Goal: Task Accomplishment & Management: Manage account settings

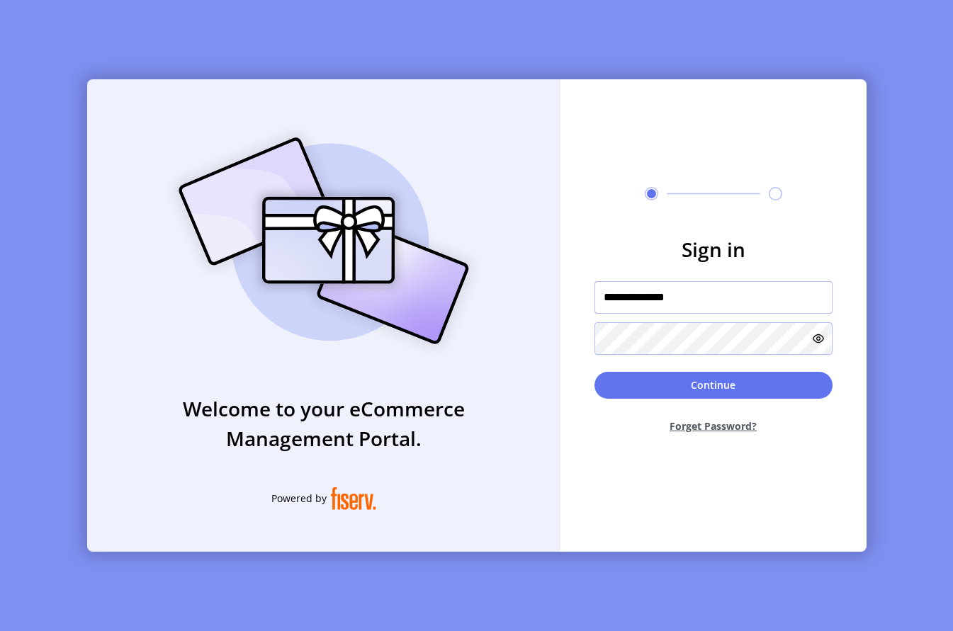
click at [702, 295] on input "**********" at bounding box center [714, 297] width 238 height 33
type input "**********"
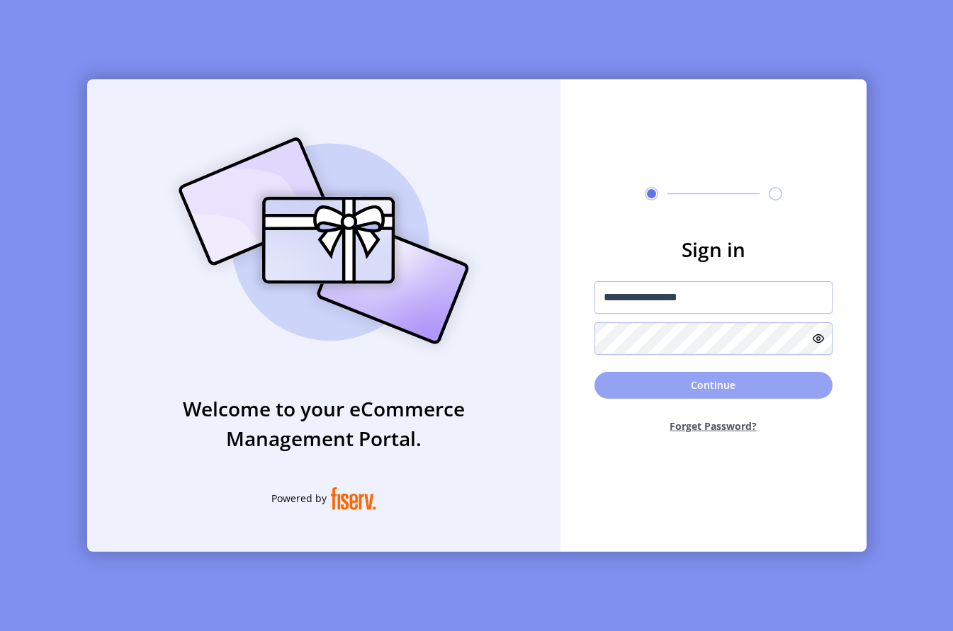
click at [710, 386] on button "Continue" at bounding box center [714, 385] width 238 height 27
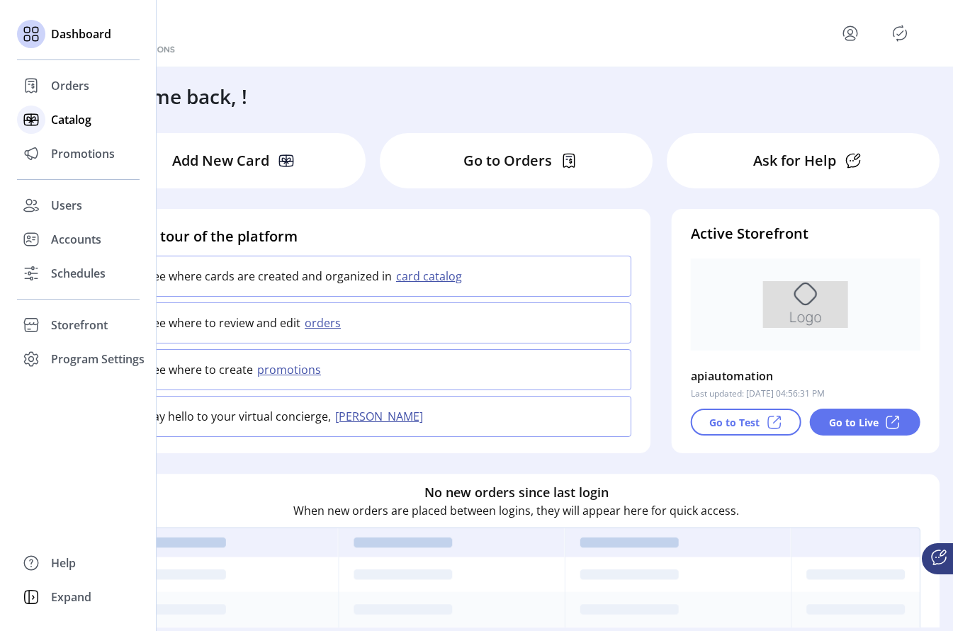
click at [67, 128] on div "Catalog" at bounding box center [78, 120] width 123 height 34
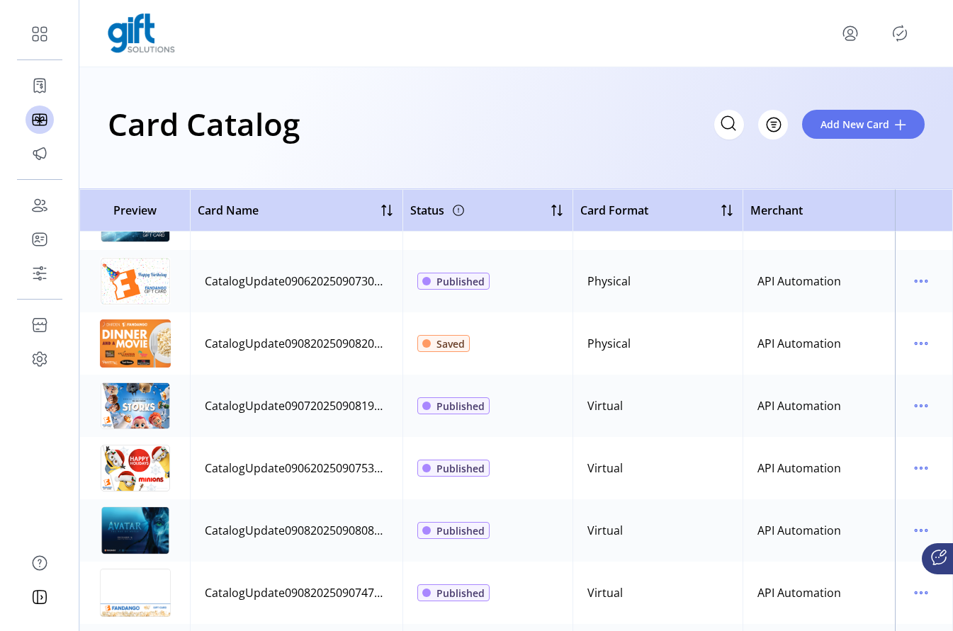
scroll to position [669, 0]
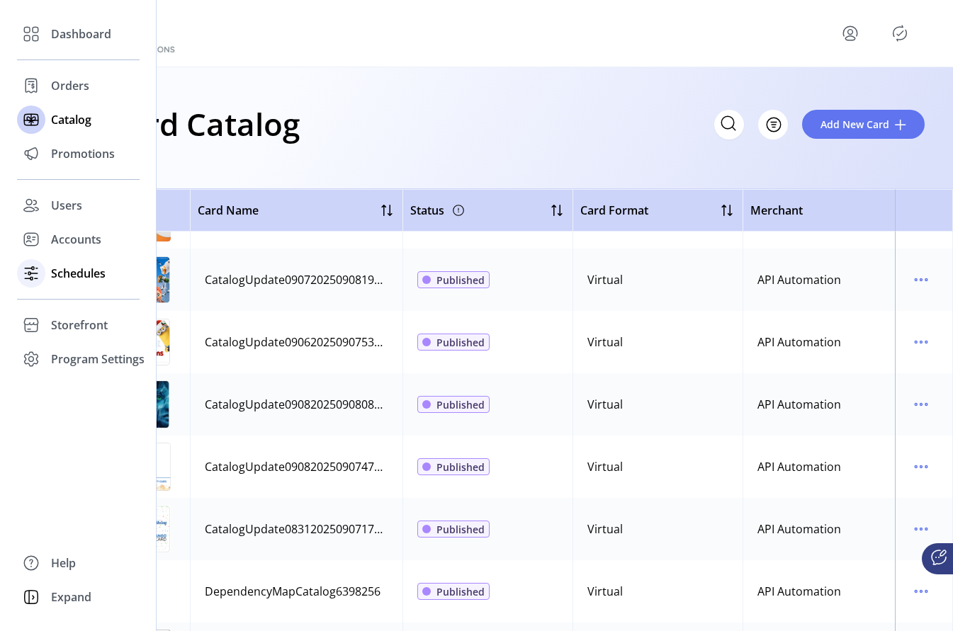
click at [79, 265] on span "Schedules" at bounding box center [78, 273] width 55 height 17
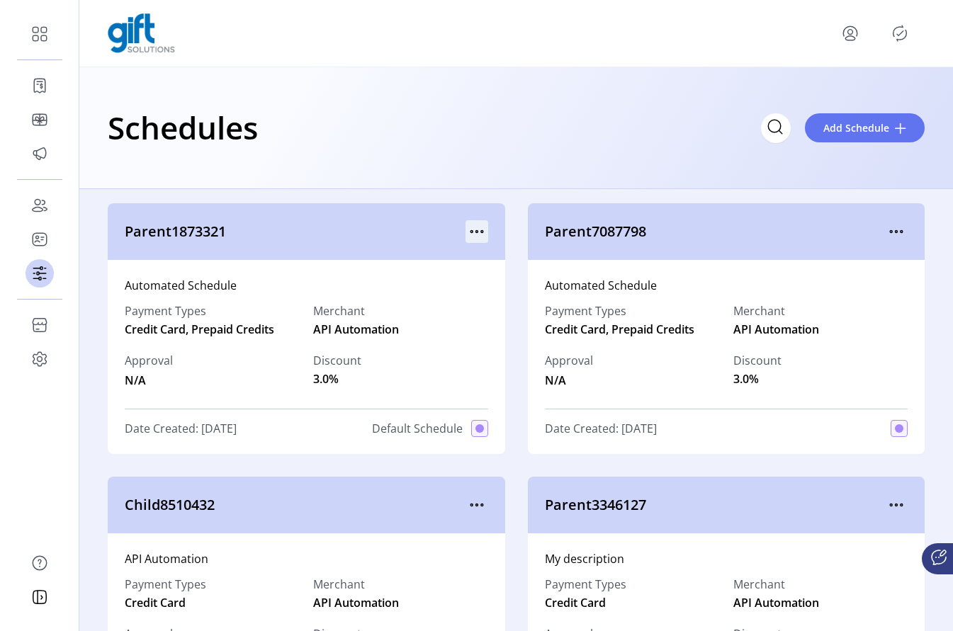
click at [468, 228] on icon "menu" at bounding box center [477, 231] width 23 height 23
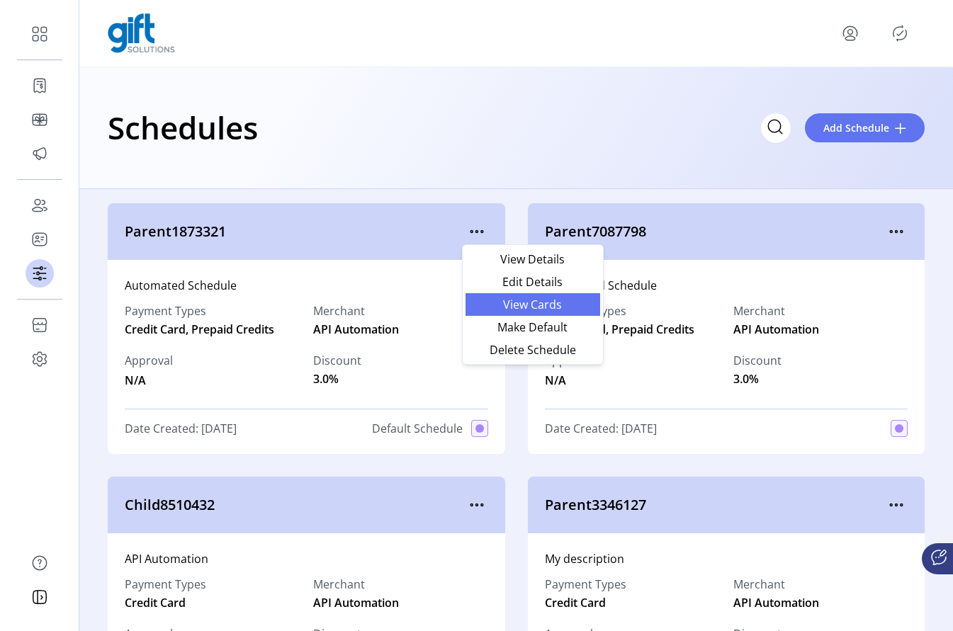
click at [551, 306] on span "View Cards" at bounding box center [533, 304] width 118 height 11
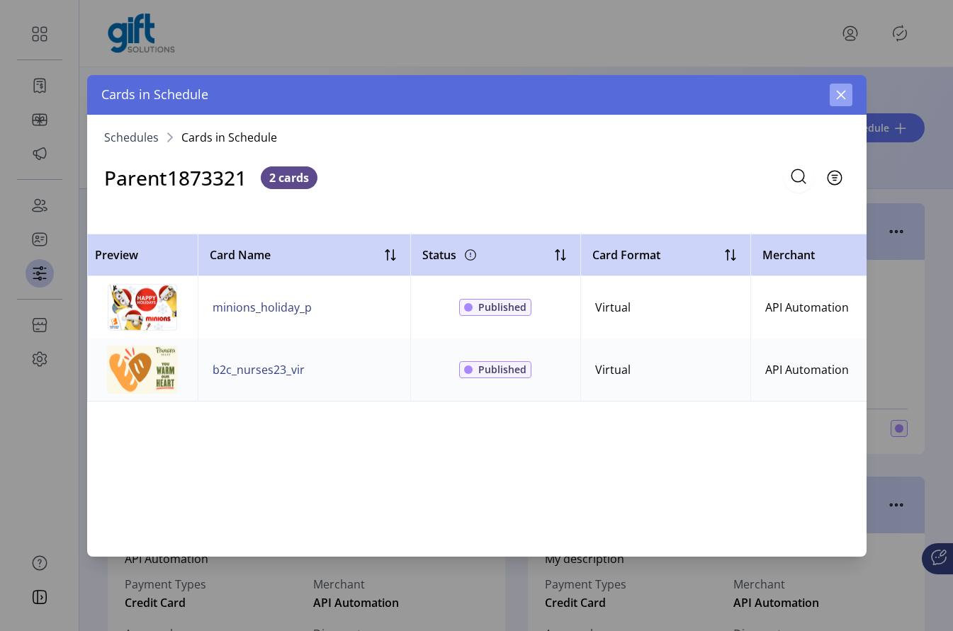
click at [841, 101] on button "button" at bounding box center [841, 95] width 23 height 23
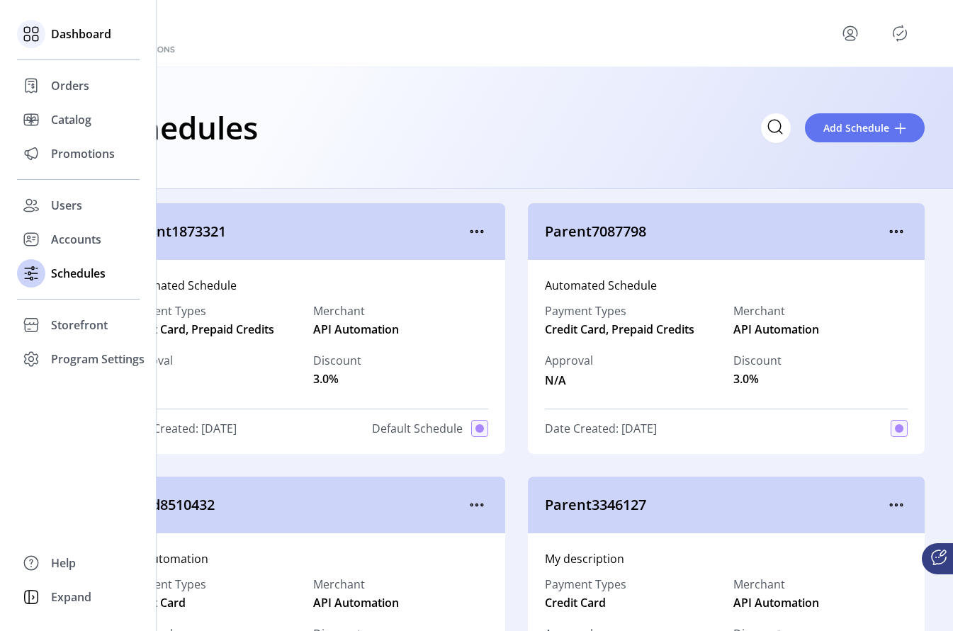
click at [71, 40] on span "Dashboard" at bounding box center [81, 34] width 60 height 17
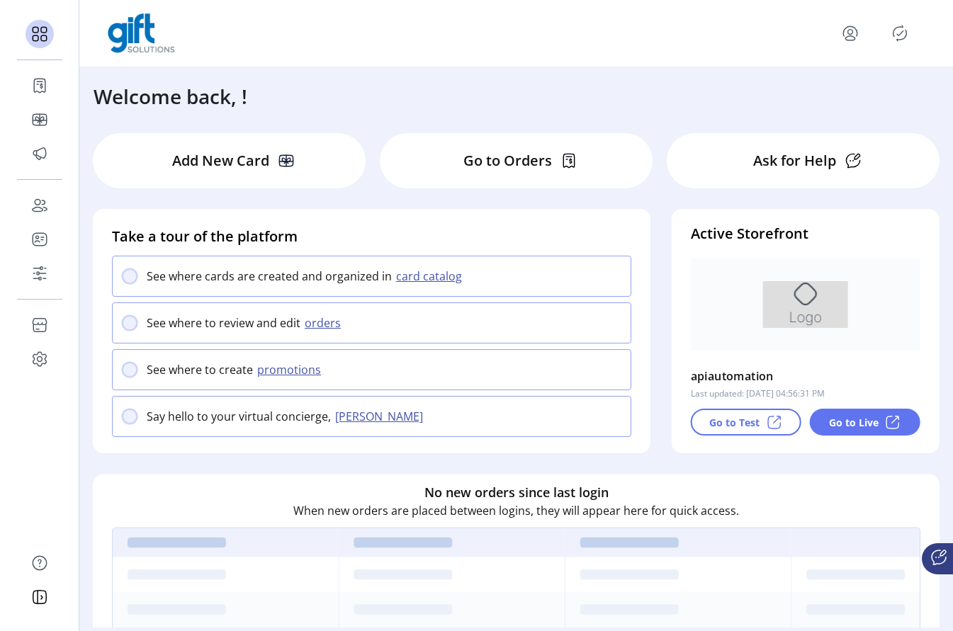
click at [863, 423] on p "Go to Live" at bounding box center [854, 422] width 50 height 15
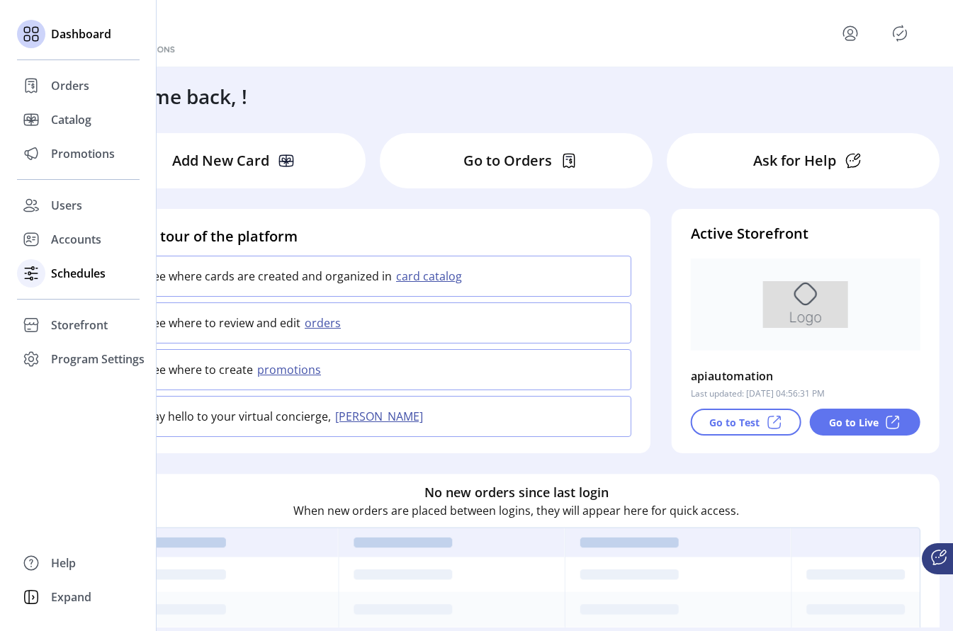
click at [73, 270] on span "Schedules" at bounding box center [78, 273] width 55 height 17
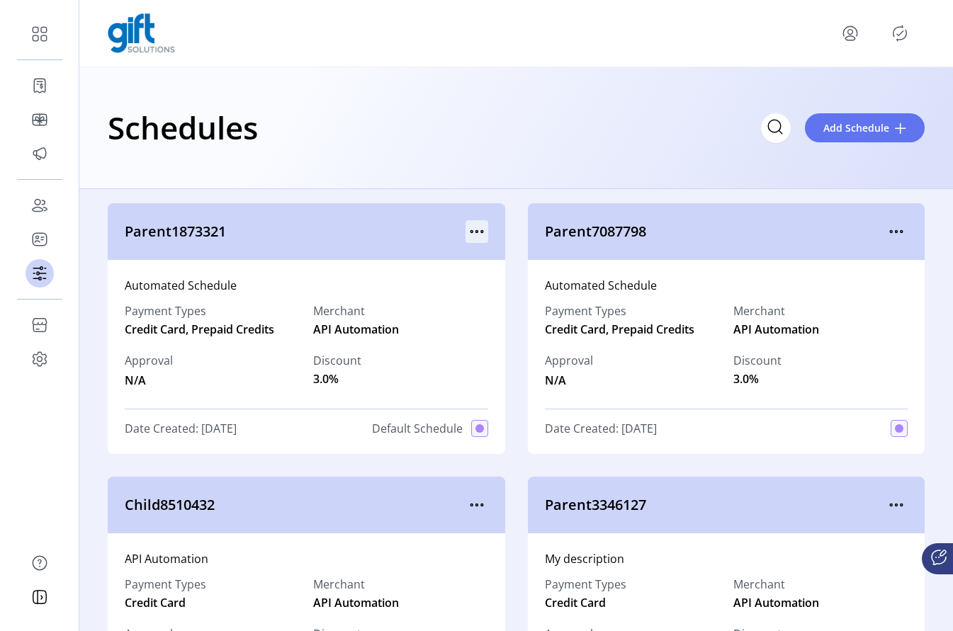
click at [466, 231] on icon "menu" at bounding box center [477, 231] width 23 height 23
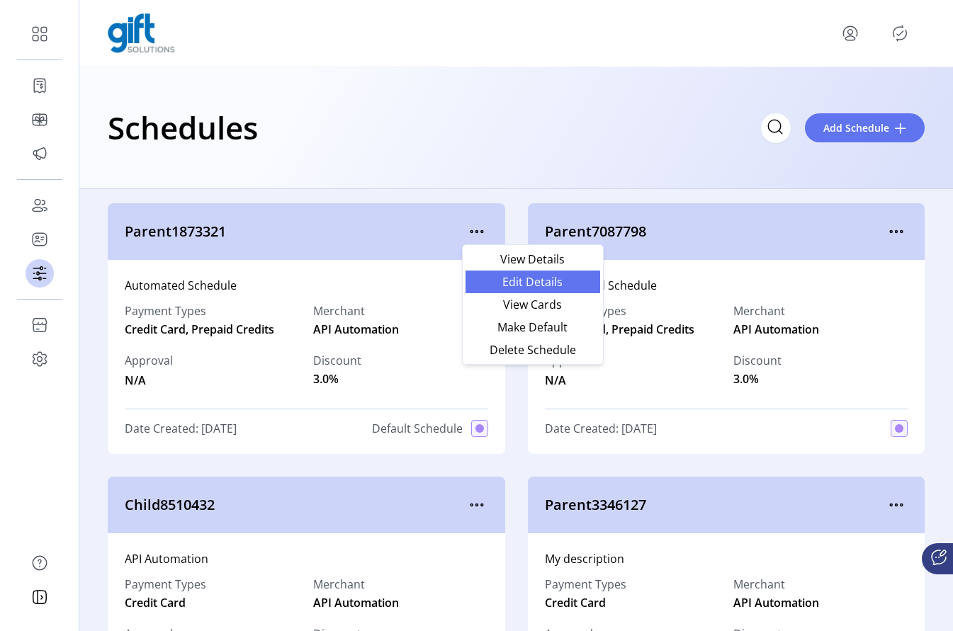
click at [533, 283] on span "Edit Details" at bounding box center [533, 281] width 118 height 11
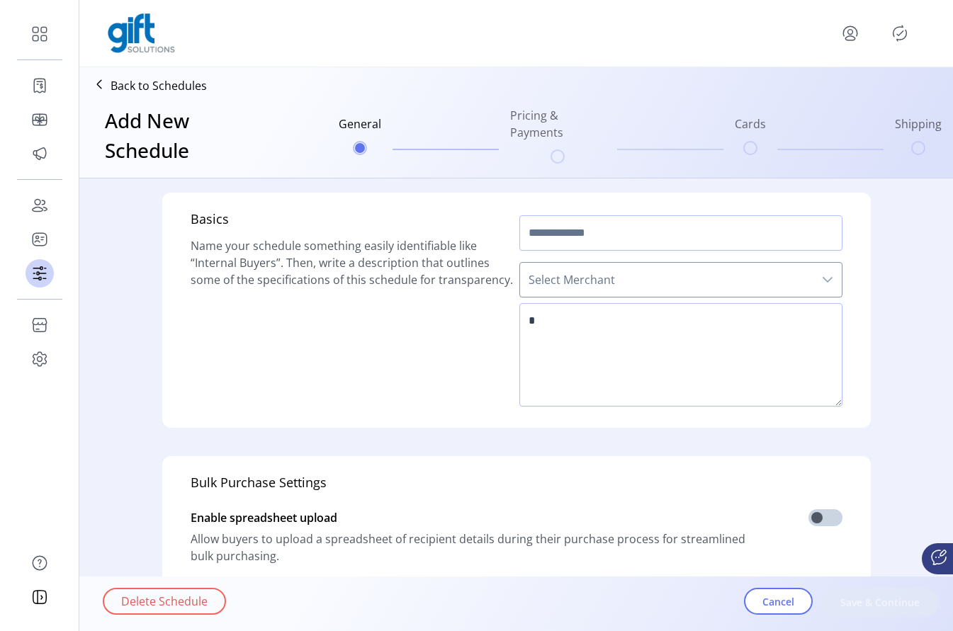
type input "**********"
type textarea "**********"
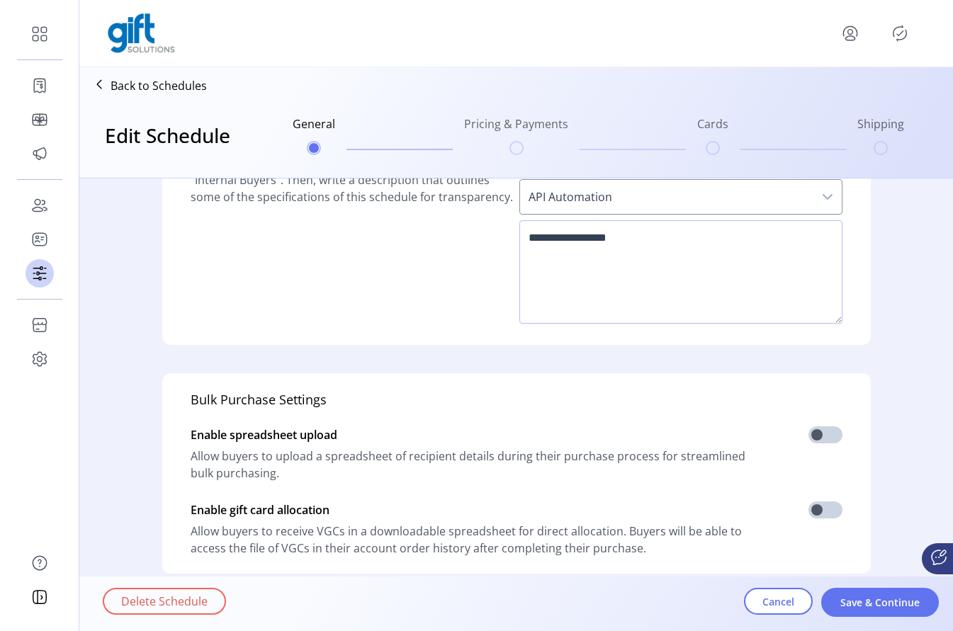
scroll to position [211, 0]
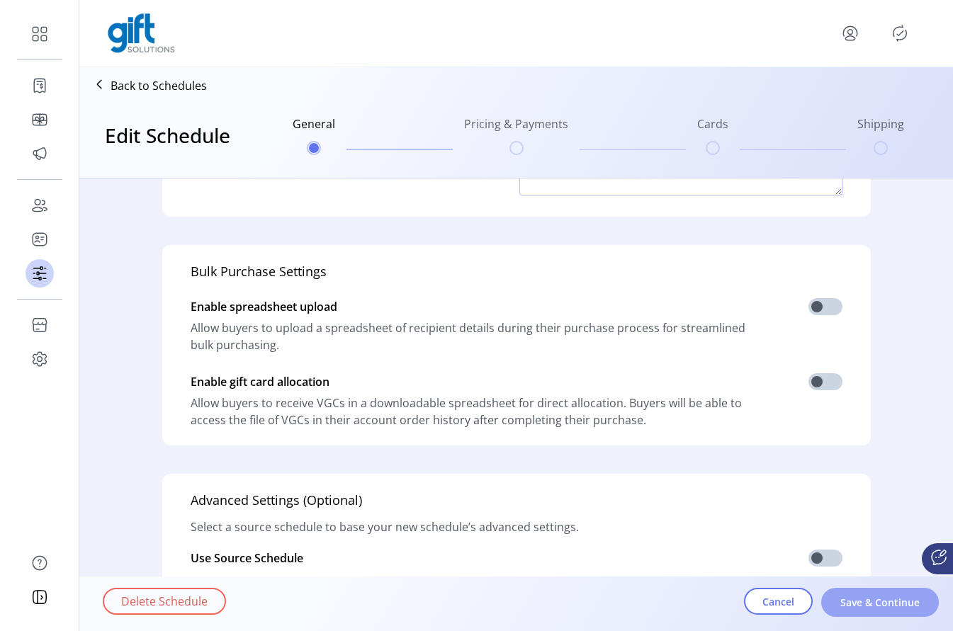
click at [875, 605] on span "Save & Continue" at bounding box center [880, 602] width 81 height 15
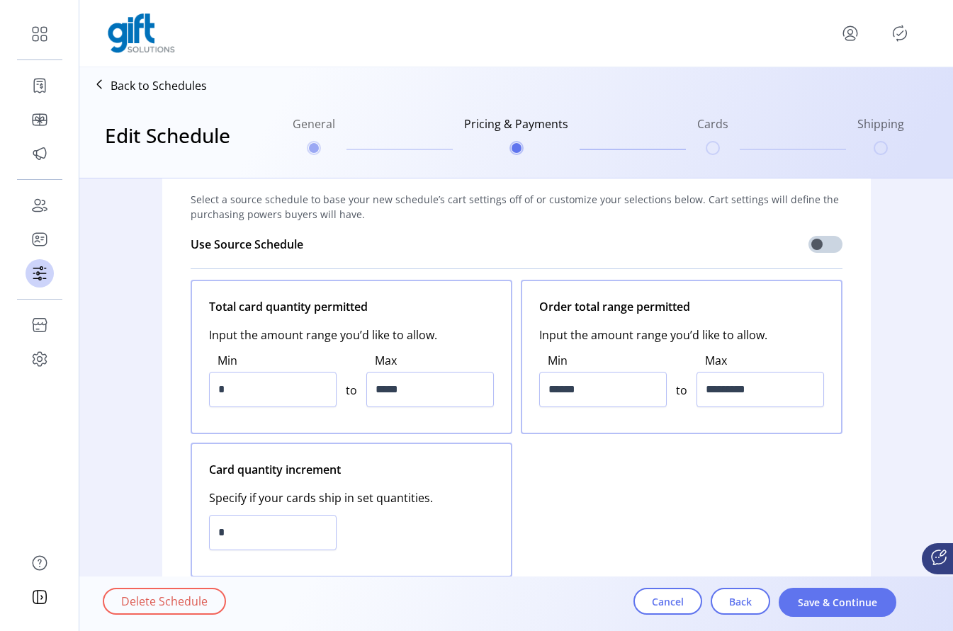
scroll to position [171, 0]
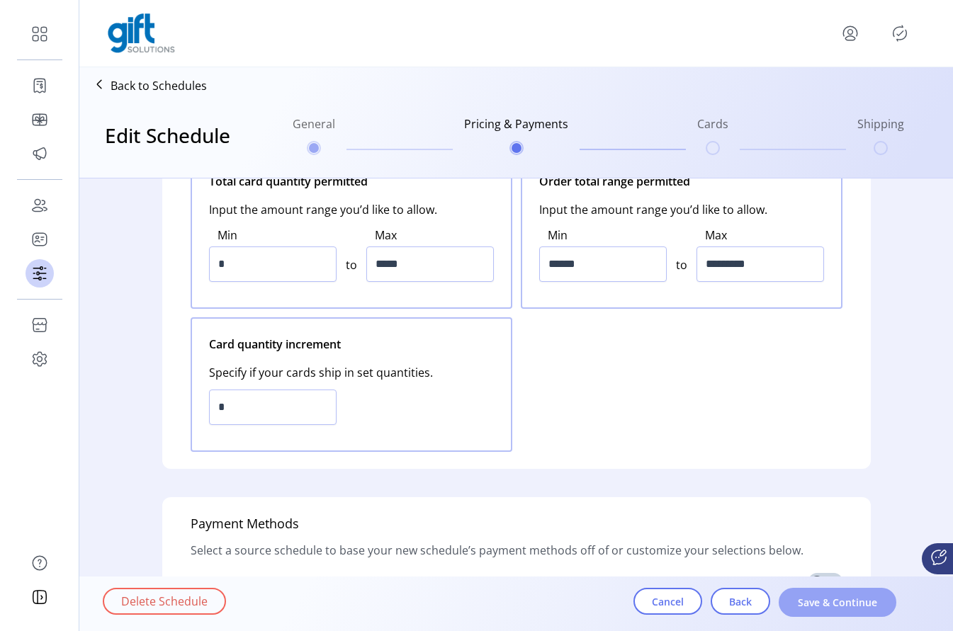
click at [848, 599] on span "Save & Continue" at bounding box center [837, 602] width 81 height 15
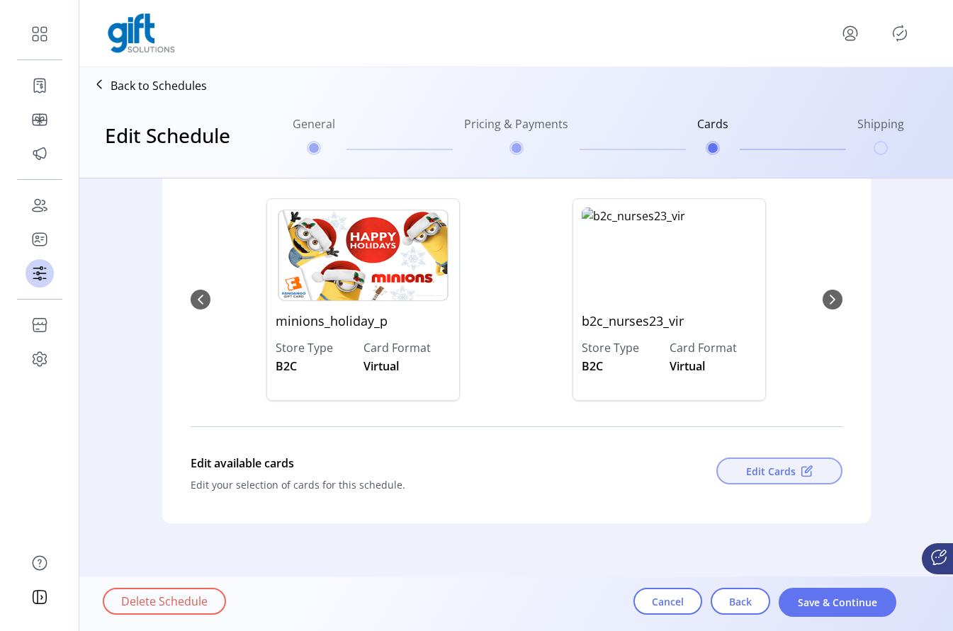
click at [776, 468] on span "Edit Cards" at bounding box center [771, 471] width 50 height 15
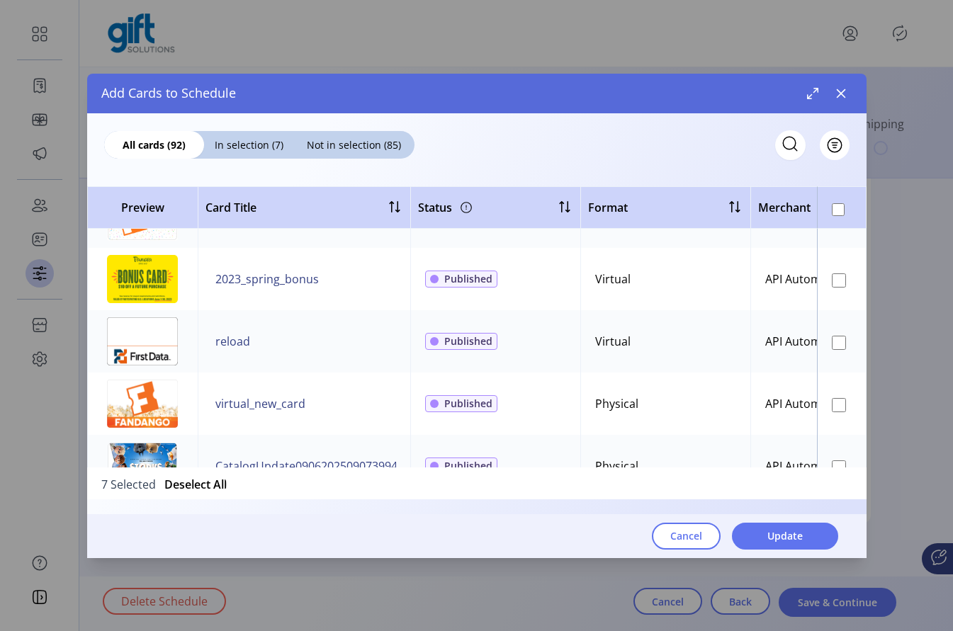
scroll to position [1235, 0]
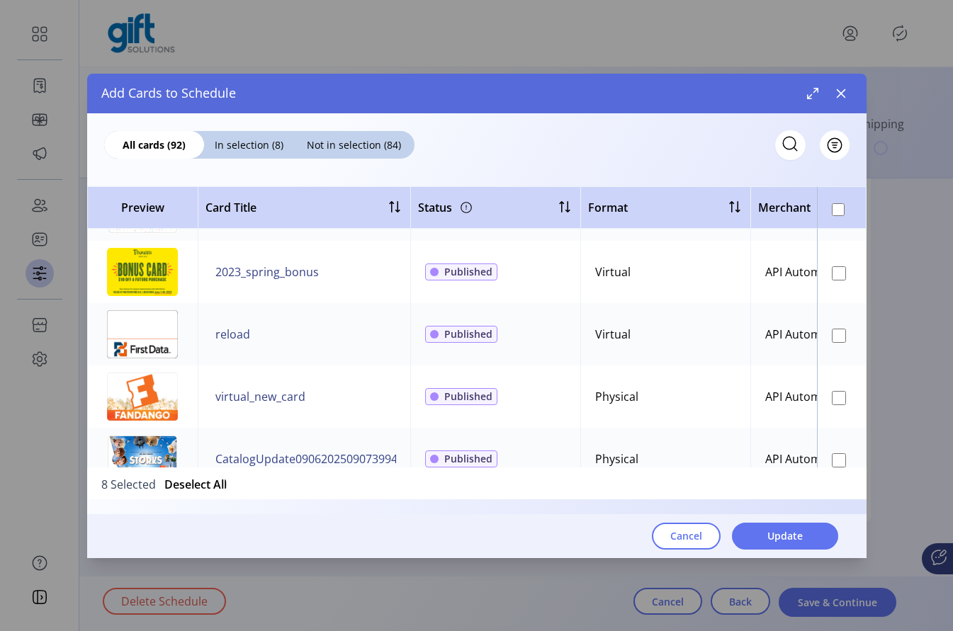
click at [829, 342] on td at bounding box center [842, 334] width 50 height 62
click at [828, 362] on td at bounding box center [842, 334] width 50 height 62
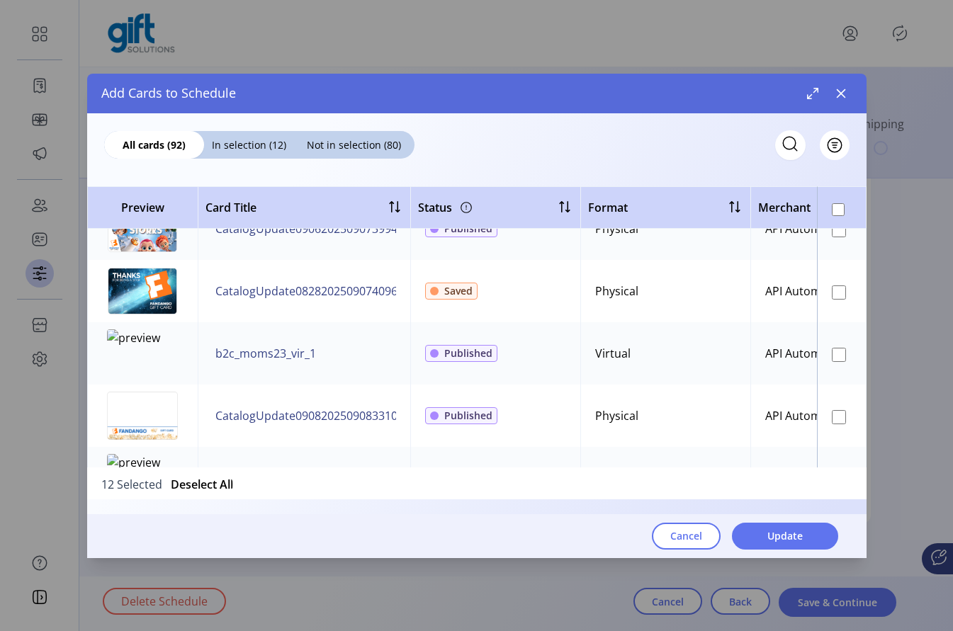
scroll to position [1585, 0]
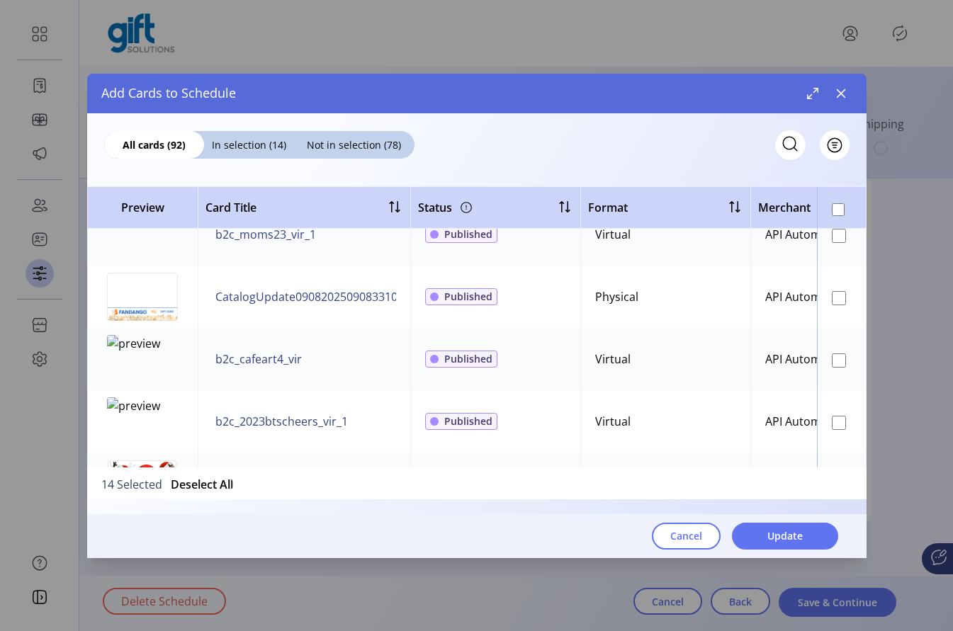
click at [794, 550] on div "Cancel Update" at bounding box center [462, 536] width 751 height 44
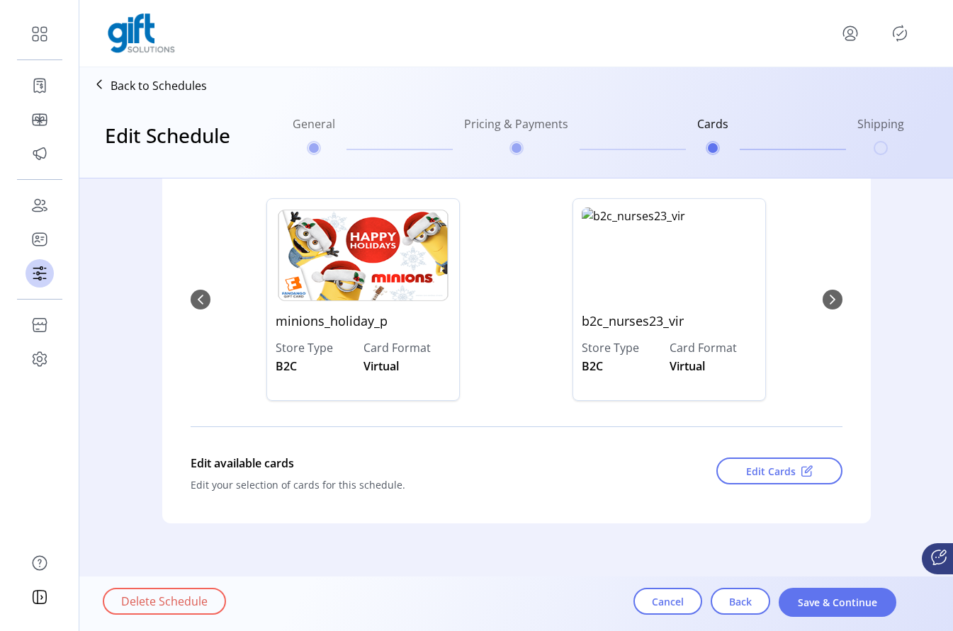
click at [835, 296] on div "minions_holiday_p Store Type B2C Card Format Virtual b2c_nurses23_vir Store Typ…" at bounding box center [517, 299] width 652 height 231
click at [828, 313] on div "minions_holiday_p Store Type B2C Card Format Virtual b2c_nurses23_vir Store Typ…" at bounding box center [517, 299] width 652 height 231
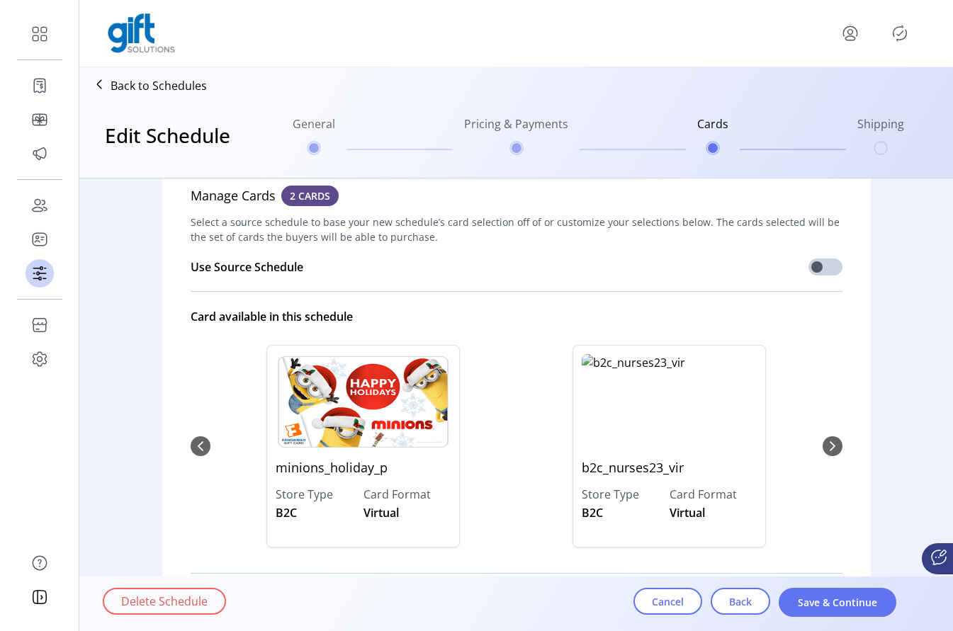
scroll to position [182, 0]
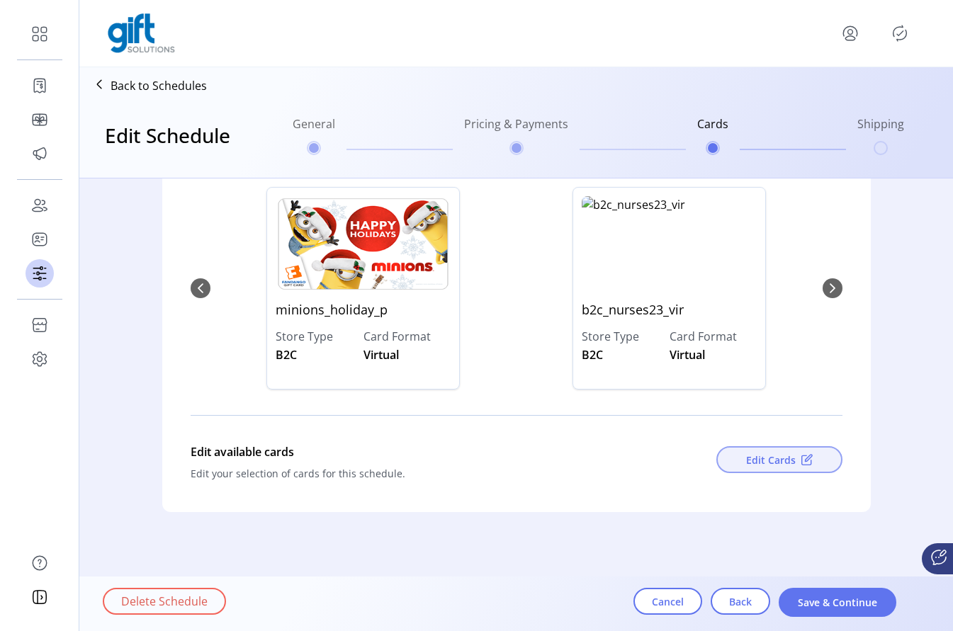
click at [766, 453] on span "Edit Cards" at bounding box center [771, 460] width 50 height 15
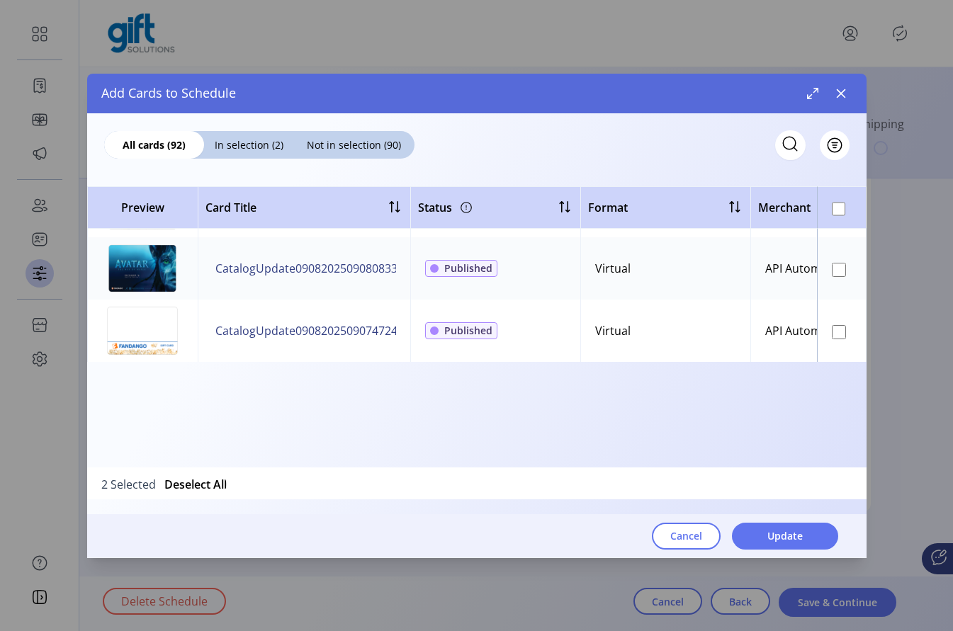
scroll to position [0, 0]
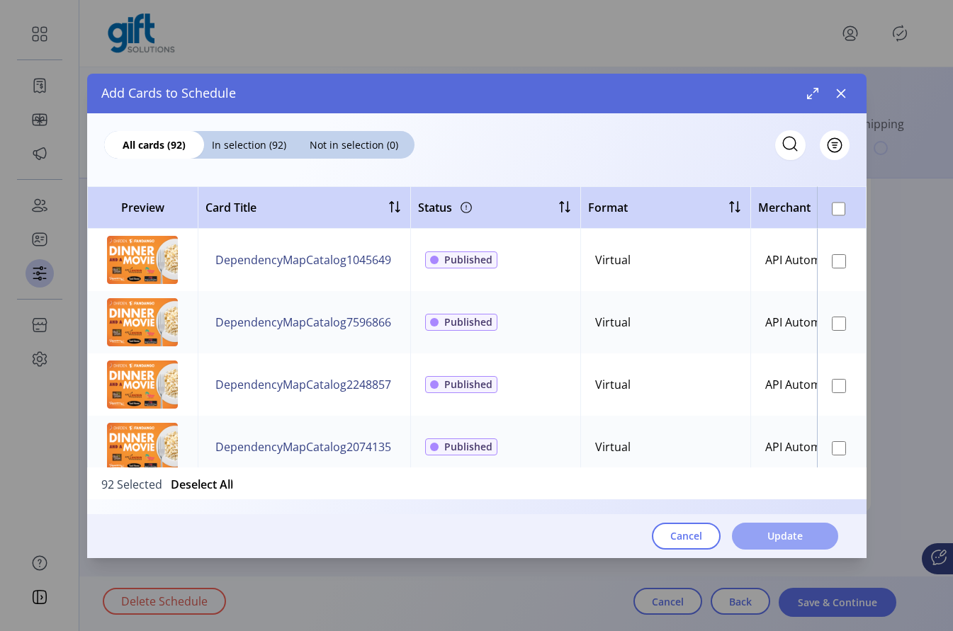
click at [809, 536] on button "Update" at bounding box center [785, 536] width 106 height 27
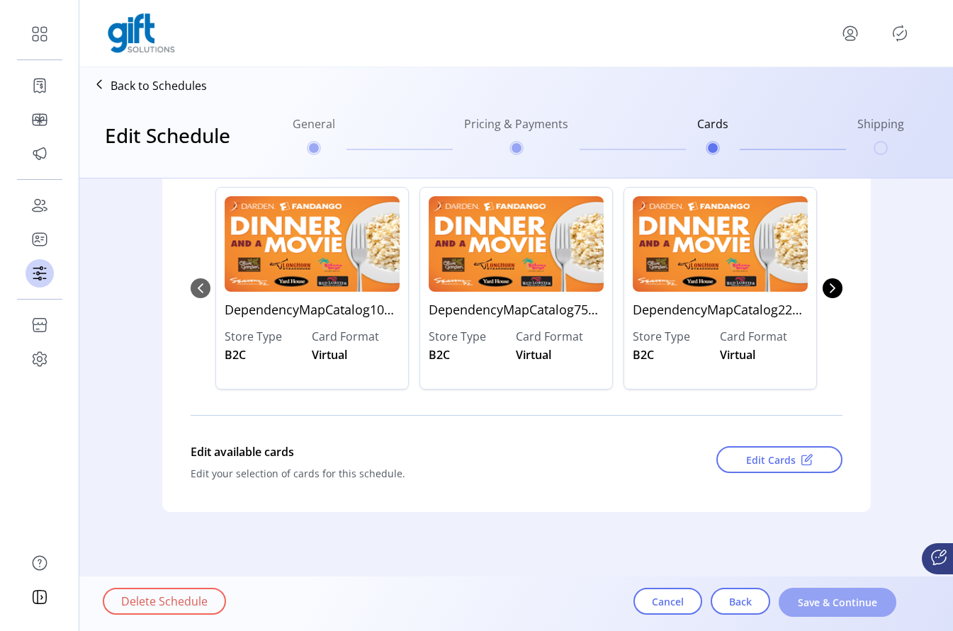
click at [847, 602] on span "Save & Continue" at bounding box center [837, 602] width 81 height 15
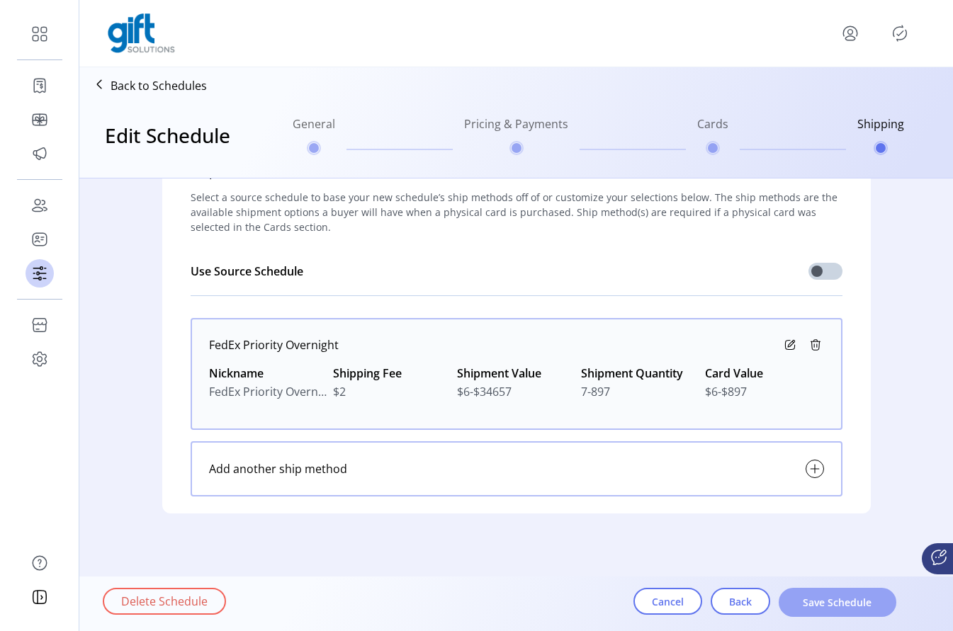
click at [841, 593] on button "Save Schedule" at bounding box center [838, 602] width 118 height 29
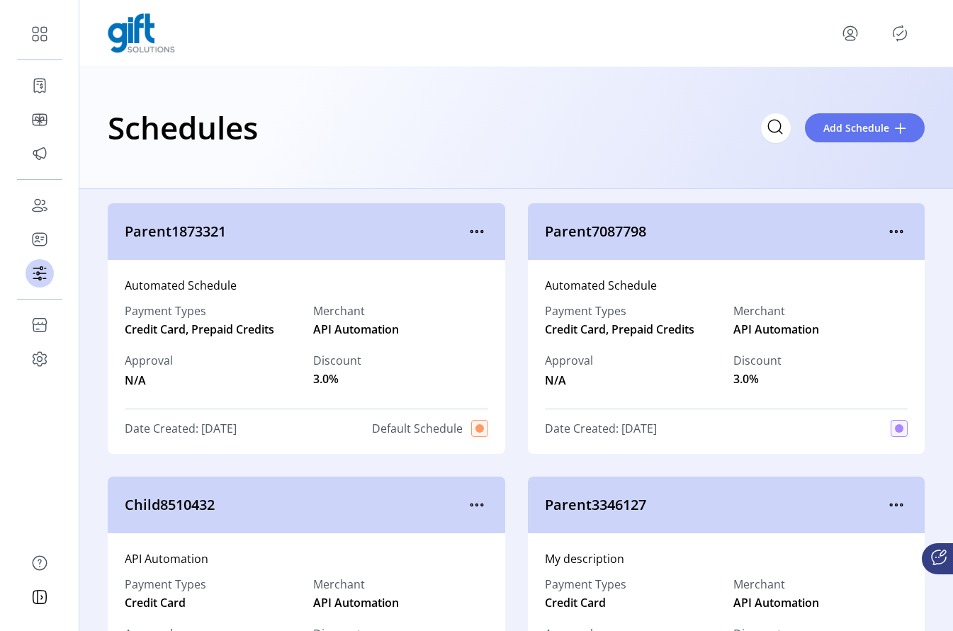
click at [904, 32] on icon "Publisher Panel" at bounding box center [900, 33] width 23 height 23
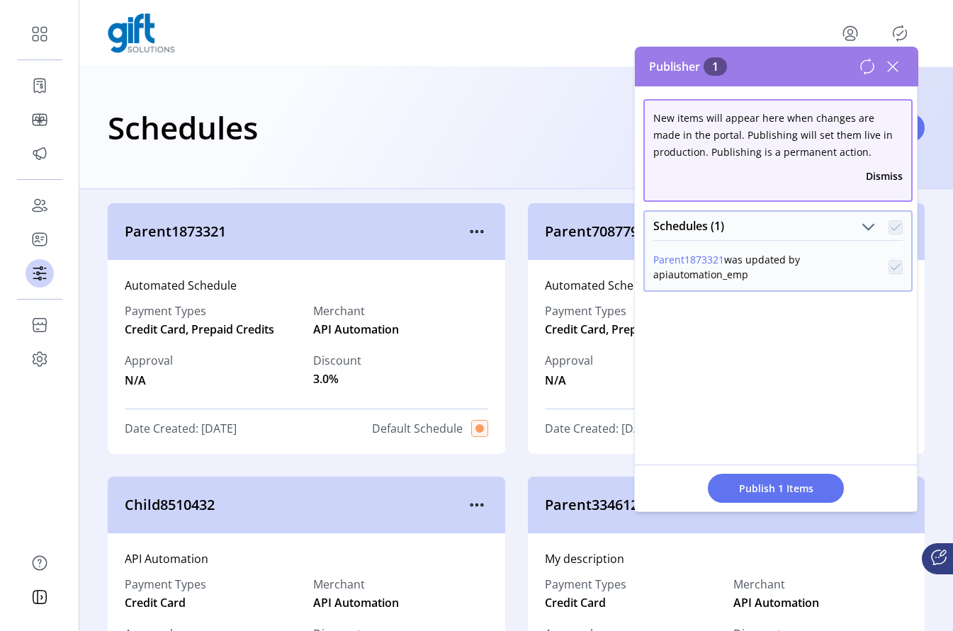
drag, startPoint x: 784, startPoint y: 490, endPoint x: 697, endPoint y: 483, distance: 87.5
click at [784, 490] on span "Publish 1 Items" at bounding box center [775, 488] width 99 height 15
